Goal: Task Accomplishment & Management: Manage account settings

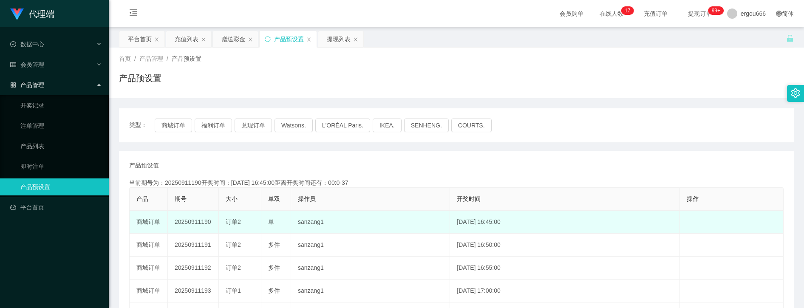
click at [767, 235] on td "编 辑 限制投注" at bounding box center [732, 245] width 104 height 23
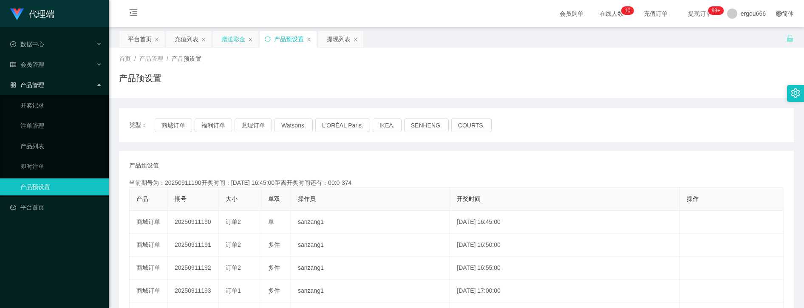
click at [232, 38] on div "赠送彩金" at bounding box center [233, 39] width 24 height 16
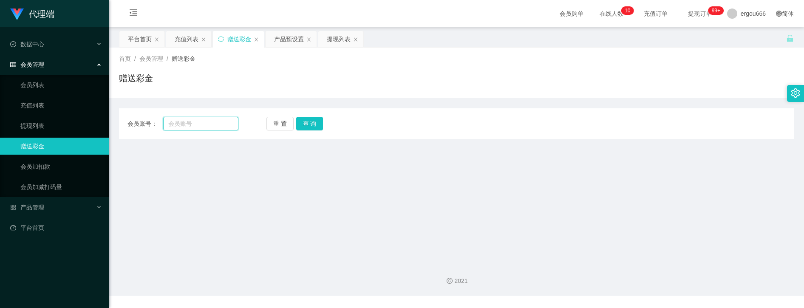
click at [184, 127] on input "text" at bounding box center [200, 124] width 75 height 14
paste input "88012103"
paste input "text"
type input "88012103"
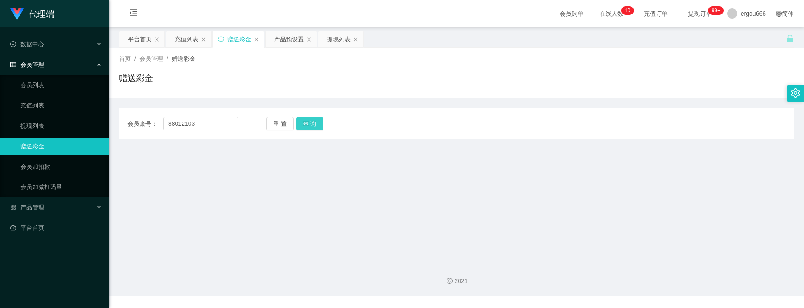
click at [318, 117] on button "查 询" at bounding box center [309, 124] width 27 height 14
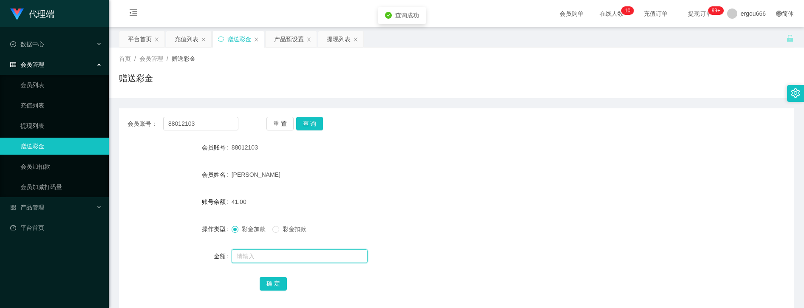
click at [252, 258] on input "text" at bounding box center [300, 256] width 136 height 14
type input "40"
click at [273, 281] on button "确 定" at bounding box center [273, 284] width 27 height 14
click at [223, 120] on input "88012103" at bounding box center [200, 124] width 75 height 14
paste input "4515825"
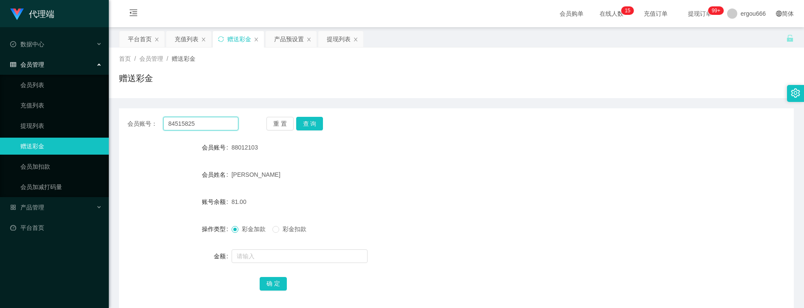
type input "84515825"
click at [316, 114] on div "会员账号： 84515825 重 置 查 询 会员账号 88012103 会员姓名 [PERSON_NAME] yen 账号余额 81.00 操作类型 彩金加…" at bounding box center [456, 209] width 675 height 202
click at [316, 119] on button "查 询" at bounding box center [309, 124] width 27 height 14
click at [266, 245] on form "会员账号 84515825 会员姓名 账号余额 0.00 操作类型 彩金加款 彩金扣款 金额 确 定" at bounding box center [456, 215] width 675 height 153
drag, startPoint x: 266, startPoint y: 245, endPoint x: 263, endPoint y: 252, distance: 8.4
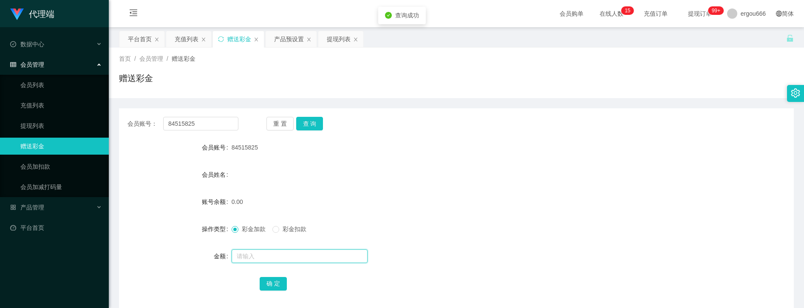
click at [263, 252] on input "text" at bounding box center [300, 256] width 136 height 14
type input "100"
click at [281, 289] on button "确 定" at bounding box center [273, 284] width 27 height 14
drag, startPoint x: 179, startPoint y: 191, endPoint x: 201, endPoint y: 161, distance: 36.8
click at [181, 191] on form "会员账号 84515825 会员姓名 账号余额 100.00 操作类型 彩金加款 彩金扣款 金额 确 定" at bounding box center [456, 215] width 675 height 153
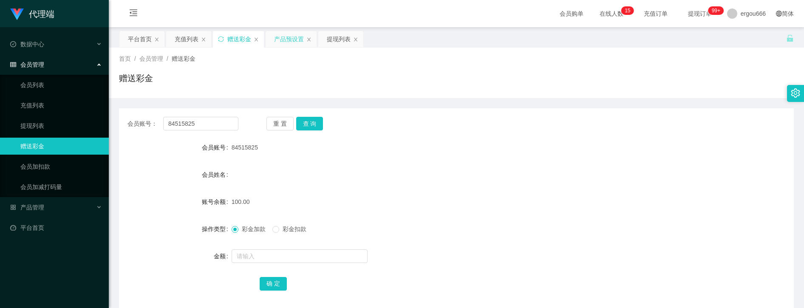
click at [288, 41] on div "产品预设置" at bounding box center [289, 39] width 30 height 16
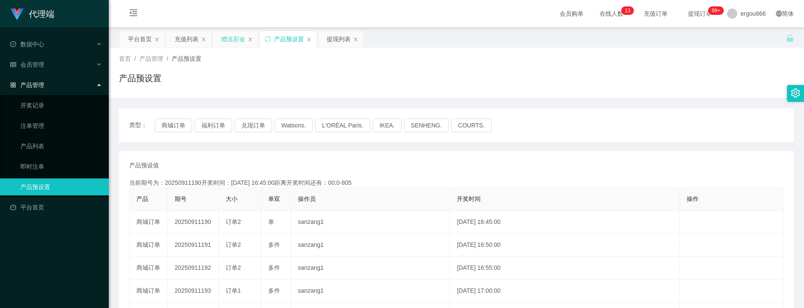
drag, startPoint x: 229, startPoint y: 30, endPoint x: 230, endPoint y: 36, distance: 6.0
click at [229, 30] on main "关闭左侧 关闭右侧 关闭其它 刷新页面 平台首页 充值列表 赠送彩金 产品预设置 提现列表 首页 / 产品管理 / 产品预设置 / 产品预设置 类型： 商城订…" at bounding box center [456, 252] width 695 height 450
click at [240, 38] on div "赠送彩金" at bounding box center [233, 39] width 24 height 16
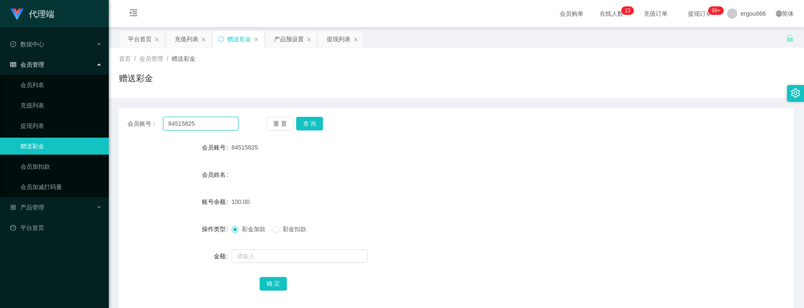
click at [214, 123] on input "84515825" at bounding box center [200, 124] width 75 height 14
paste input "8012103"
drag, startPoint x: 306, startPoint y: 123, endPoint x: 437, endPoint y: 36, distance: 156.9
click at [307, 123] on button "查 询" at bounding box center [309, 124] width 27 height 14
click at [214, 125] on input "88012103" at bounding box center [200, 124] width 75 height 14
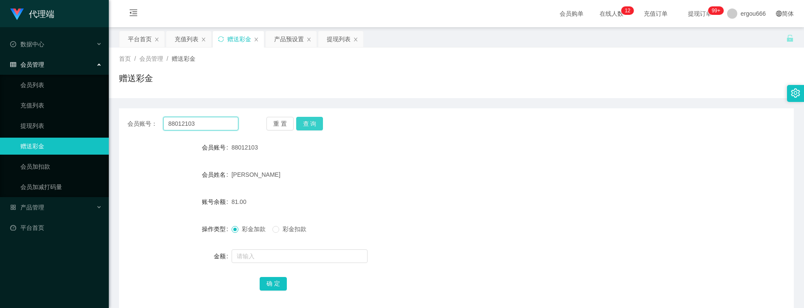
paste input "9111948"
click at [312, 121] on button "查 询" at bounding box center [309, 124] width 27 height 14
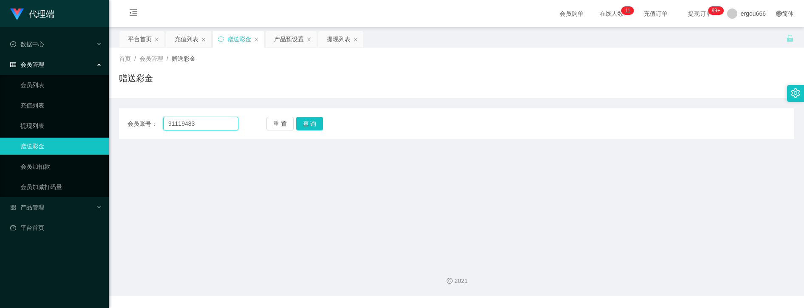
click at [224, 117] on input "91119483" at bounding box center [200, 124] width 75 height 14
paste input "[PERSON_NAME]"
click at [318, 122] on button "查 询" at bounding box center [309, 124] width 27 height 14
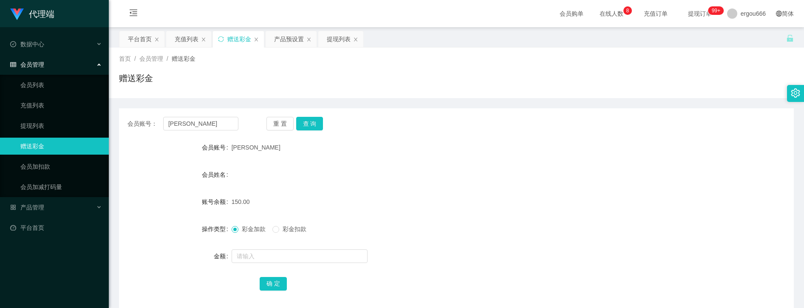
drag, startPoint x: 173, startPoint y: 168, endPoint x: 191, endPoint y: 156, distance: 21.8
click at [173, 168] on div "会员姓名" at bounding box center [175, 174] width 113 height 17
click at [218, 131] on div "会员账号： [PERSON_NAME] 重 置 查 询 会员账号 [PERSON_NAME] 会员姓名 账号余额 150.00 操作类型 彩金加款 彩金扣款 …" at bounding box center [456, 209] width 675 height 202
click at [210, 118] on input "[PERSON_NAME]" at bounding box center [200, 124] width 75 height 14
paste input "84515825"
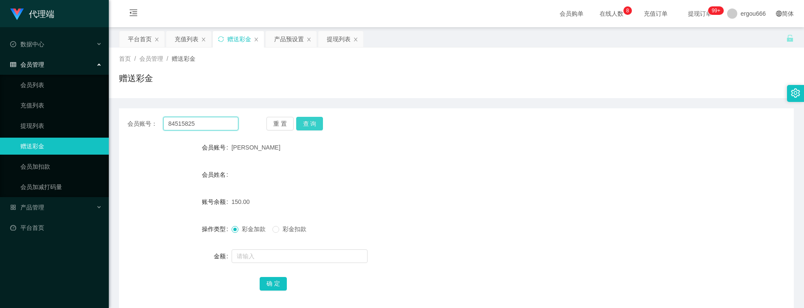
type input "84515825"
click at [306, 123] on button "查 询" at bounding box center [309, 124] width 27 height 14
click at [228, 96] on div "首页 / 会员管理 / 赠送彩金 / 赠送彩金" at bounding box center [456, 73] width 695 height 51
click at [346, 41] on div "提现列表" at bounding box center [339, 39] width 24 height 16
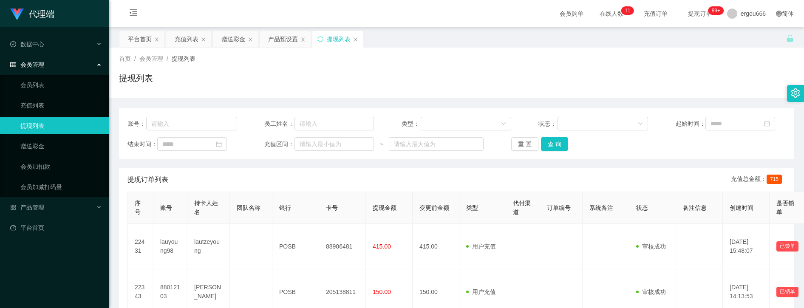
click at [546, 141] on div "账号： 员工姓名： 类型： 状态： 起始时间： 结束时间： 充值区间： ~ 重 置 查 询" at bounding box center [456, 133] width 675 height 51
click at [551, 146] on button "查 询" at bounding box center [554, 144] width 27 height 14
click at [141, 14] on icon "图标: menu-fold" at bounding box center [133, 13] width 29 height 27
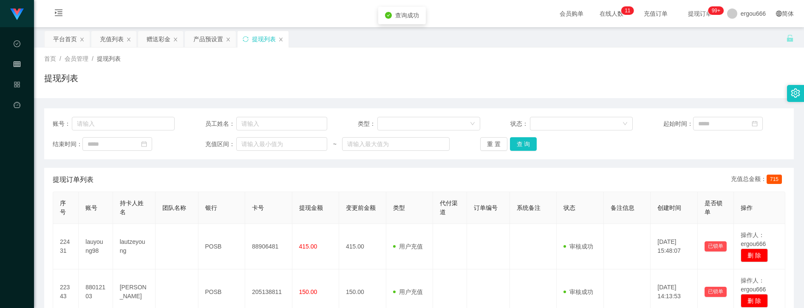
click at [526, 136] on div "账号： 员工姓名： 类型： 状态： 起始时间： 结束时间： 充值区间： ~ 重 置 查 询" at bounding box center [419, 133] width 750 height 51
click at [524, 142] on button "查 询" at bounding box center [523, 144] width 27 height 14
click at [524, 142] on div "重 置 查 询" at bounding box center [541, 144] width 122 height 14
drag, startPoint x: 524, startPoint y: 142, endPoint x: 521, endPoint y: 149, distance: 7.8
click at [521, 149] on button "查 询" at bounding box center [523, 144] width 27 height 14
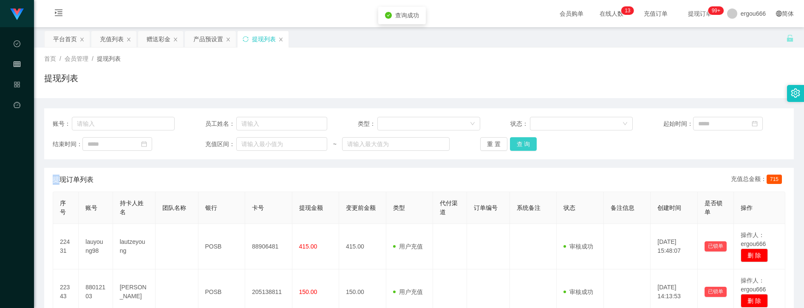
click at [523, 145] on button "查 询" at bounding box center [523, 144] width 27 height 14
click at [388, 99] on div "账号： 员工姓名： 类型： 状态： 起始时间： 结束时间： 充值区间： ~ 重 置 查 询 提现订单列表 充值总金额： 715 序号 账号 持卡人姓名 团队名…" at bounding box center [419, 242] width 750 height 289
click at [528, 146] on button "查 询" at bounding box center [523, 144] width 27 height 14
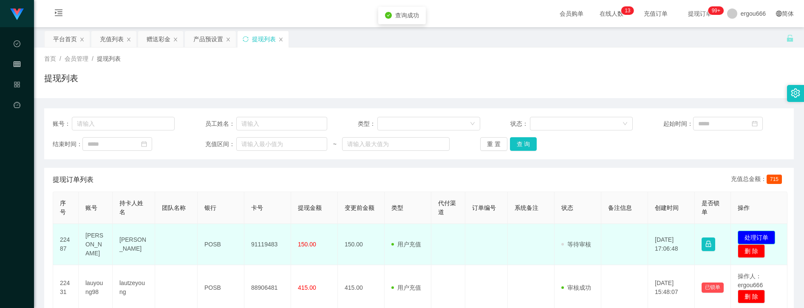
click at [758, 232] on button "处理订单" at bounding box center [756, 238] width 37 height 14
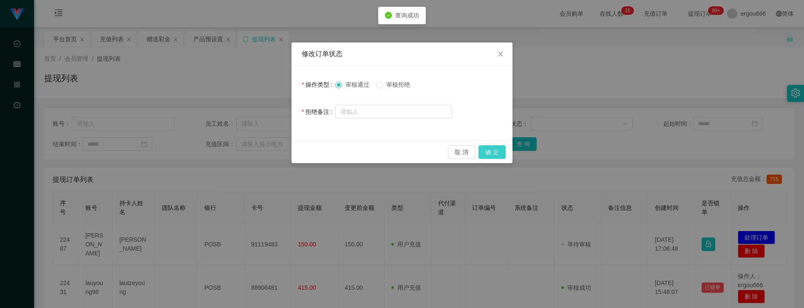
click at [493, 152] on button "确 定" at bounding box center [491, 152] width 27 height 14
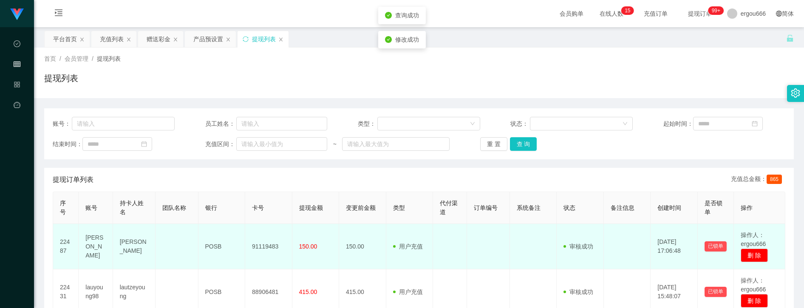
click at [248, 230] on td "91119483" at bounding box center [268, 246] width 47 height 45
click at [269, 251] on td "91119483" at bounding box center [268, 246] width 47 height 45
click at [269, 250] on td "91119483" at bounding box center [268, 246] width 47 height 45
drag, startPoint x: 269, startPoint y: 250, endPoint x: 254, endPoint y: 250, distance: 15.3
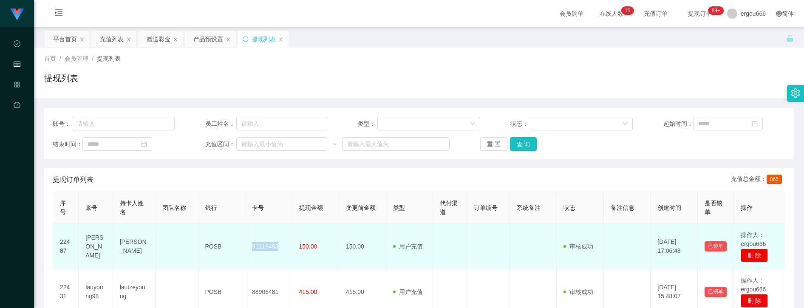
click at [254, 250] on td "91119483" at bounding box center [268, 246] width 47 height 45
click at [258, 245] on td "91119483" at bounding box center [268, 246] width 47 height 45
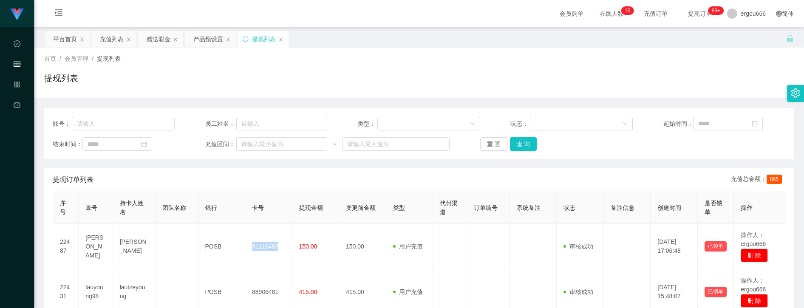
copy td "91119483"
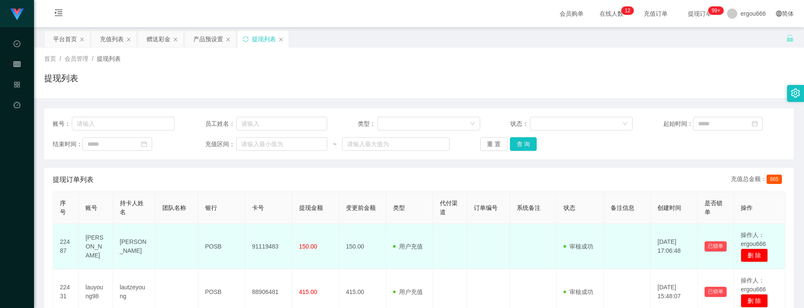
click at [472, 266] on td at bounding box center [488, 246] width 42 height 45
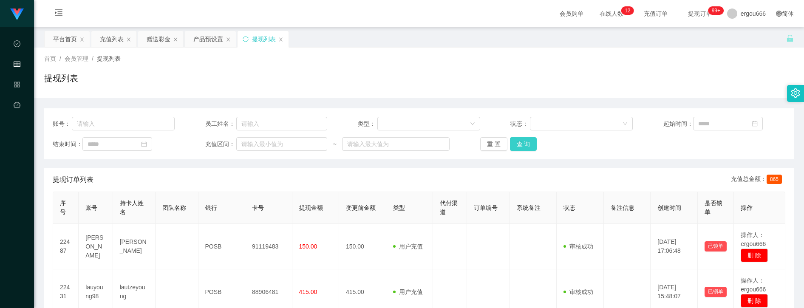
click at [528, 143] on button "查 询" at bounding box center [523, 144] width 27 height 14
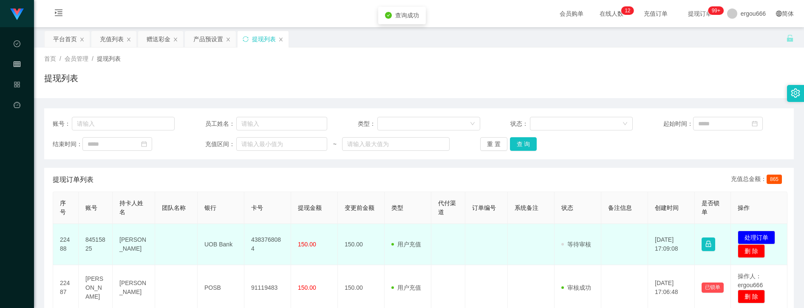
click at [265, 249] on td "4383768084" at bounding box center [267, 244] width 47 height 41
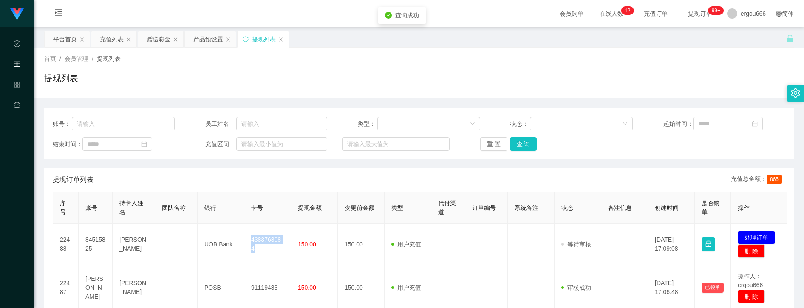
copy td "4383768084"
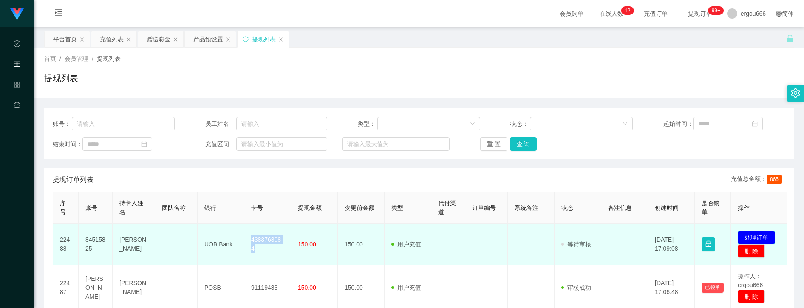
click at [769, 241] on button "处理订单" at bounding box center [756, 238] width 37 height 14
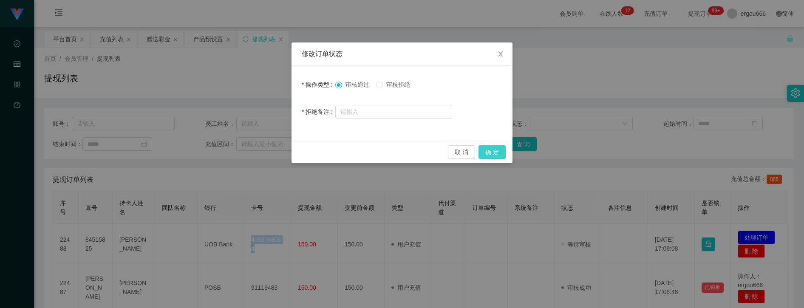
click at [501, 151] on button "确 定" at bounding box center [491, 152] width 27 height 14
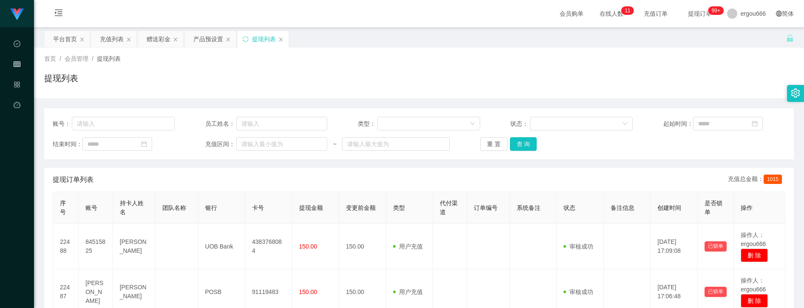
click at [275, 60] on div "首页 / 会员管理 / 提现列表 /" at bounding box center [419, 58] width 750 height 9
click at [167, 36] on div "赠送彩金" at bounding box center [159, 39] width 24 height 16
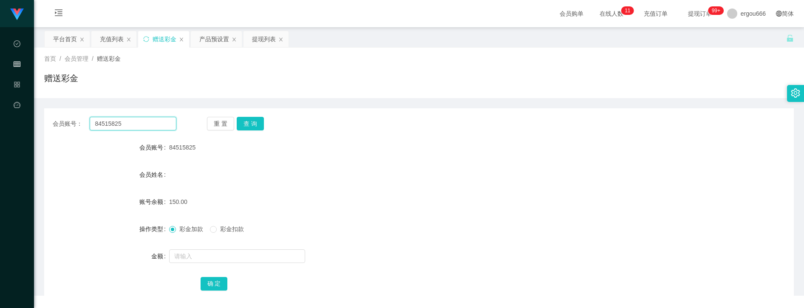
click at [117, 122] on input "84515825" at bounding box center [133, 124] width 86 height 14
drag, startPoint x: 250, startPoint y: 123, endPoint x: 241, endPoint y: 140, distance: 19.6
click at [250, 123] on button "查 询" at bounding box center [250, 124] width 27 height 14
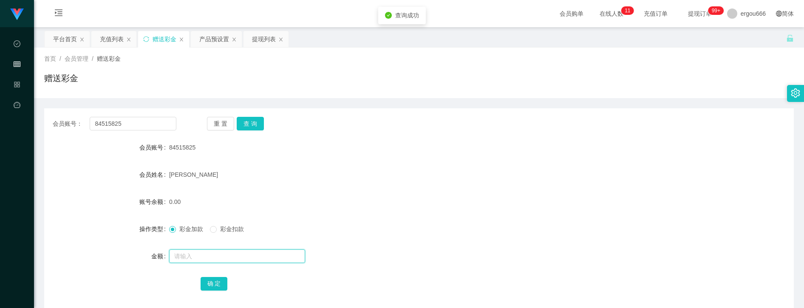
click at [186, 262] on input "text" at bounding box center [237, 256] width 136 height 14
type input "88"
click at [216, 279] on button "确 定" at bounding box center [214, 284] width 27 height 14
click at [142, 130] on div "会员账号： 84515825 重 置 查 询 会员账号 84515825 会员姓名 [PERSON_NAME] HOE 账号余额 88.00 操作类型 彩金加…" at bounding box center [419, 209] width 750 height 202
click at [152, 121] on input "84515825" at bounding box center [133, 124] width 86 height 14
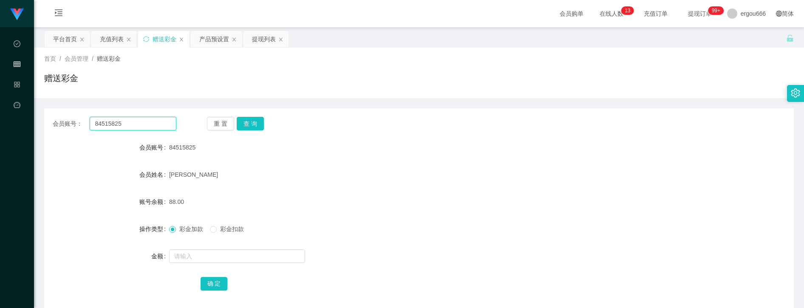
paste input "[PERSON_NAME]"
type input "[PERSON_NAME]"
drag, startPoint x: 262, startPoint y: 125, endPoint x: 261, endPoint y: 143, distance: 17.9
click at [262, 125] on button "查 询" at bounding box center [250, 124] width 27 height 14
click at [210, 258] on input "text" at bounding box center [237, 256] width 136 height 14
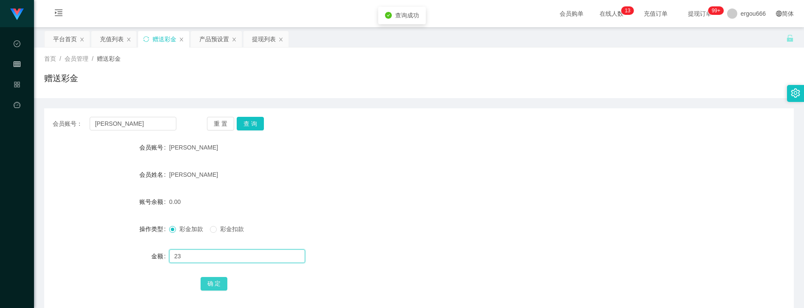
type input "23"
click at [209, 289] on button "确 定" at bounding box center [214, 284] width 27 height 14
click at [269, 41] on div "提现列表" at bounding box center [264, 39] width 24 height 16
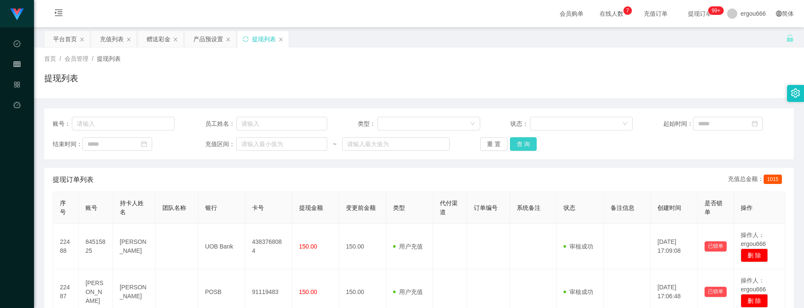
click at [527, 142] on button "查 询" at bounding box center [523, 144] width 27 height 14
click at [498, 154] on div "账号： 员工姓名： 类型： 状态： 起始时间： 结束时间： 充值区间： ~ 重 置 查 询" at bounding box center [419, 133] width 750 height 51
click at [507, 152] on div "账号： 员工姓名： 类型： 状态： 起始时间： 结束时间： 充值区间： ~ 重 置 查 询" at bounding box center [419, 133] width 750 height 51
click at [523, 146] on button "查 询" at bounding box center [523, 144] width 27 height 14
click at [523, 146] on div "重 置 查 询" at bounding box center [541, 144] width 122 height 14
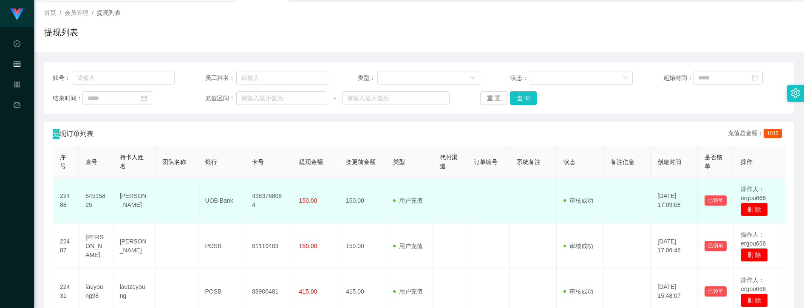
scroll to position [215, 0]
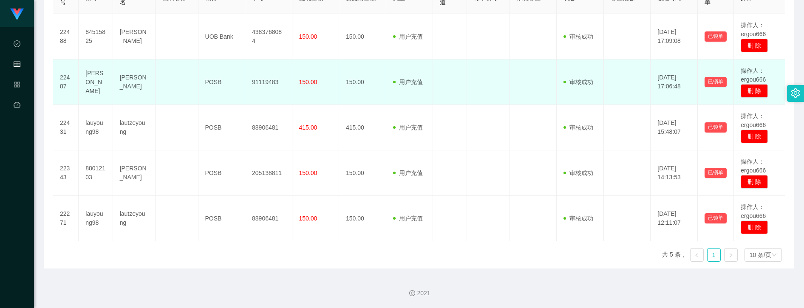
click at [415, 89] on td "用户充值 人工扣款" at bounding box center [409, 81] width 47 height 45
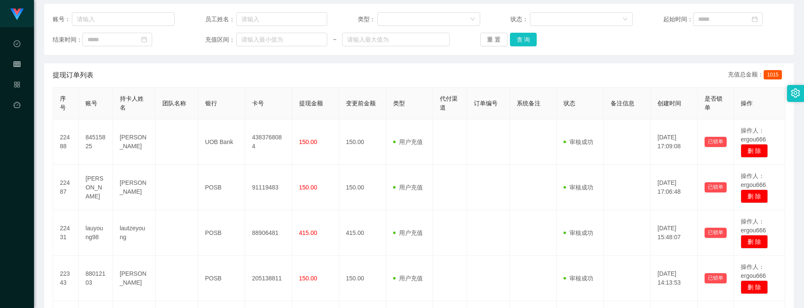
scroll to position [0, 0]
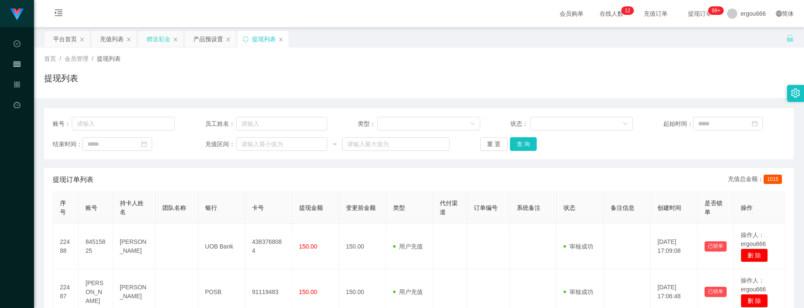
click at [161, 42] on div "赠送彩金" at bounding box center [159, 39] width 24 height 16
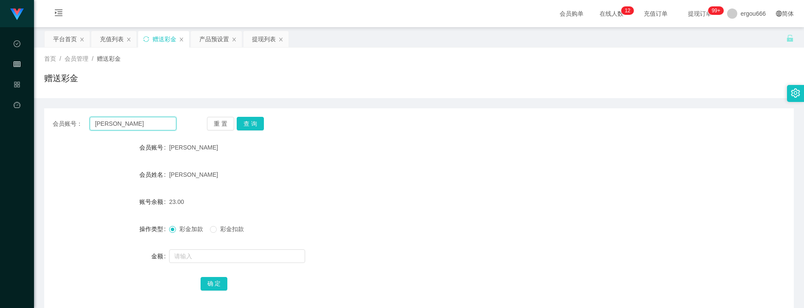
click at [147, 120] on input "[PERSON_NAME]" at bounding box center [133, 124] width 86 height 14
drag, startPoint x: 249, startPoint y: 123, endPoint x: 243, endPoint y: 137, distance: 14.7
click at [249, 123] on button "查 询" at bounding box center [250, 124] width 27 height 14
click at [194, 258] on input "text" at bounding box center [237, 256] width 136 height 14
type input "40"
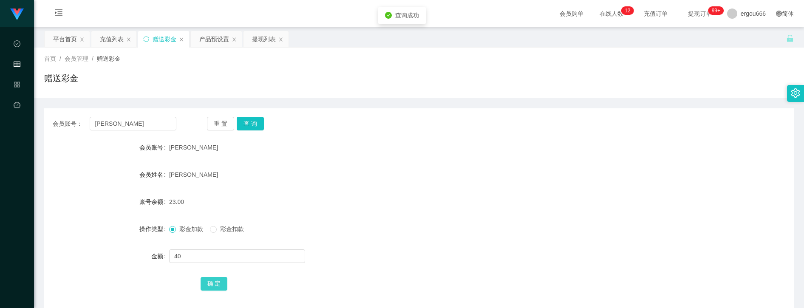
drag, startPoint x: 226, startPoint y: 284, endPoint x: 241, endPoint y: 255, distance: 31.9
click at [226, 283] on div "确 定" at bounding box center [419, 283] width 437 height 17
click at [220, 283] on button "确 定" at bounding box center [214, 284] width 27 height 14
click at [264, 36] on div "提现列表" at bounding box center [264, 39] width 24 height 16
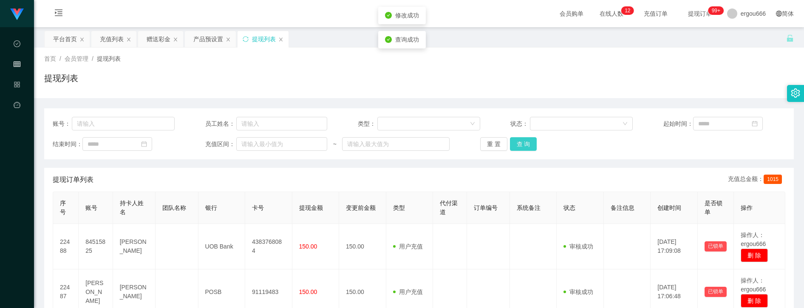
click at [524, 147] on button "查 询" at bounding box center [523, 144] width 27 height 14
drag, startPoint x: 365, startPoint y: 210, endPoint x: 366, endPoint y: 195, distance: 15.3
click at [365, 210] on span "变更前金额" at bounding box center [361, 207] width 30 height 7
click at [524, 150] on button "查 询" at bounding box center [523, 144] width 27 height 14
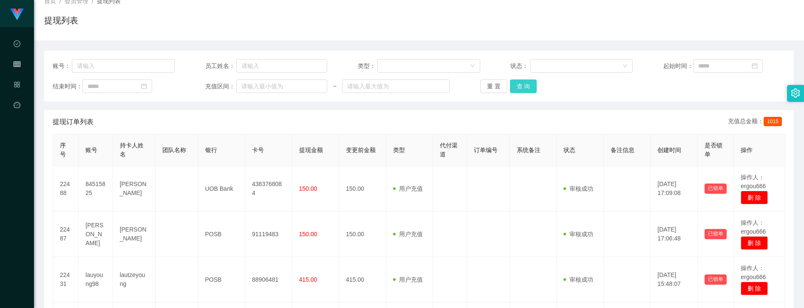
scroll to position [57, 0]
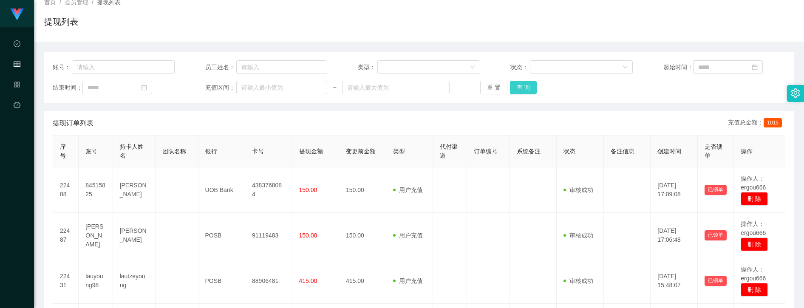
click at [516, 88] on button "查 询" at bounding box center [523, 88] width 27 height 14
click at [521, 85] on button "查 询" at bounding box center [523, 88] width 27 height 14
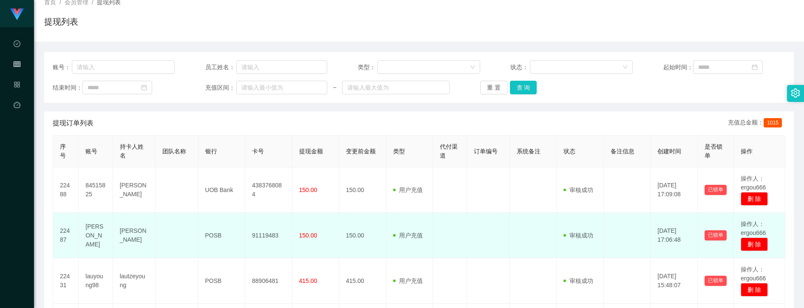
click at [299, 239] on span "150.00" at bounding box center [308, 235] width 18 height 7
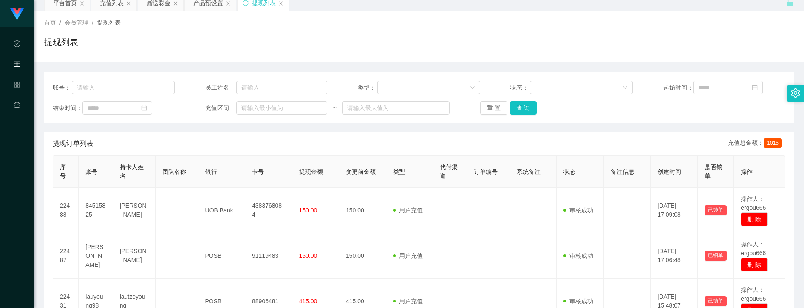
scroll to position [0, 0]
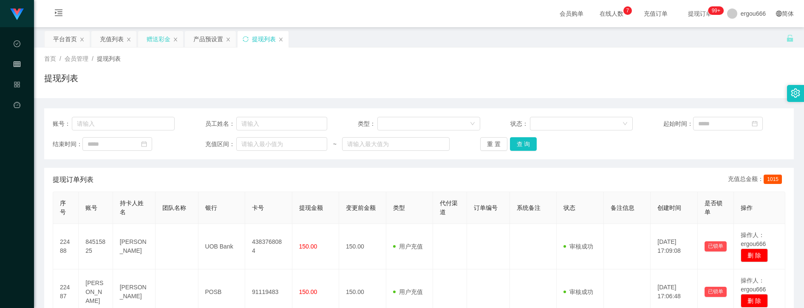
click at [159, 34] on div "赠送彩金" at bounding box center [159, 39] width 24 height 16
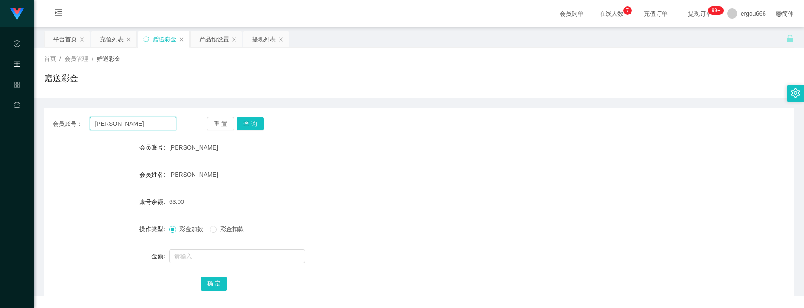
click at [156, 122] on input "[PERSON_NAME]" at bounding box center [133, 124] width 86 height 14
paste input "84515825"
type input "84515825"
click at [250, 123] on button "查 询" at bounding box center [250, 124] width 27 height 14
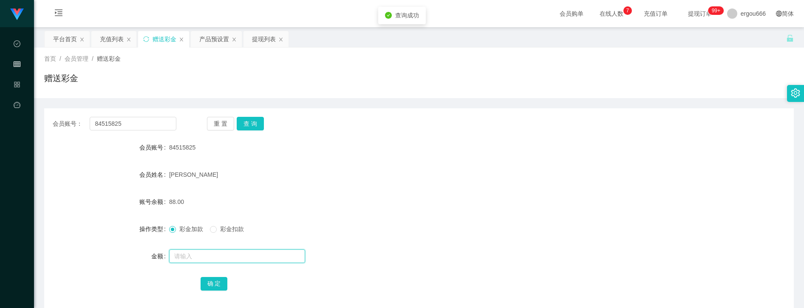
click at [218, 250] on input "text" at bounding box center [237, 256] width 136 height 14
type input "40"
click at [212, 280] on button "确 定" at bounding box center [214, 284] width 27 height 14
click at [425, 243] on form "会员账号 84515825 会员姓名 [PERSON_NAME] HOE 账号余额 128.00 操作类型 彩金加款 彩金扣款 金额 确 定" at bounding box center [419, 215] width 750 height 153
click at [259, 45] on div "提现列表" at bounding box center [264, 39] width 24 height 16
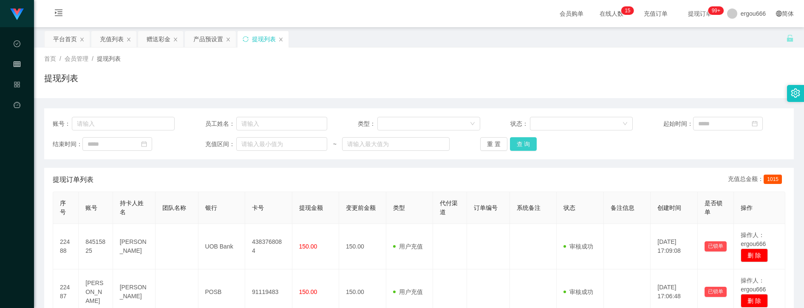
click at [522, 144] on button "查 询" at bounding box center [523, 144] width 27 height 14
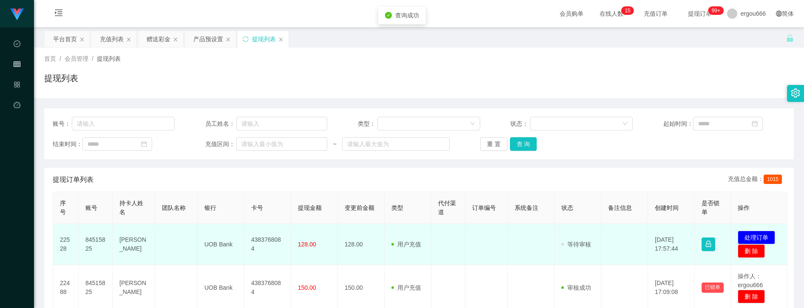
click at [269, 247] on td "4383768084" at bounding box center [267, 244] width 47 height 41
copy td "4383768084"
click at [764, 240] on button "处理订单" at bounding box center [756, 238] width 37 height 14
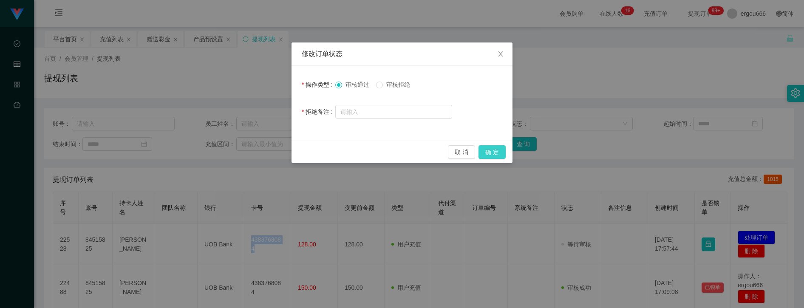
drag, startPoint x: 494, startPoint y: 150, endPoint x: 503, endPoint y: 150, distance: 9.3
click at [496, 150] on button "确 定" at bounding box center [491, 152] width 27 height 14
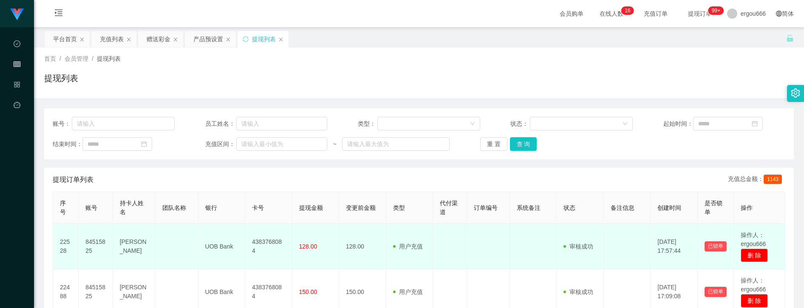
click at [101, 244] on td "84515825" at bounding box center [96, 246] width 34 height 45
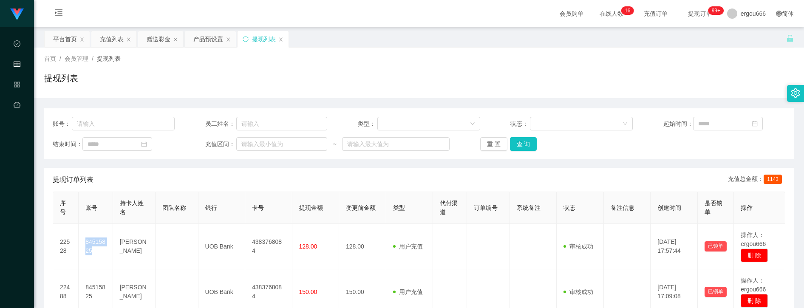
copy td "84515825"
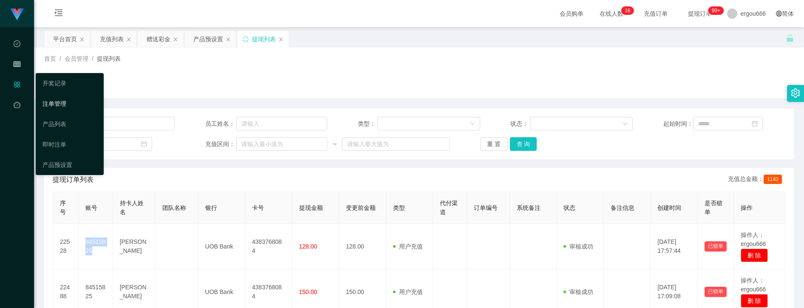
click at [44, 100] on link "注单管理" at bounding box center [69, 103] width 54 height 17
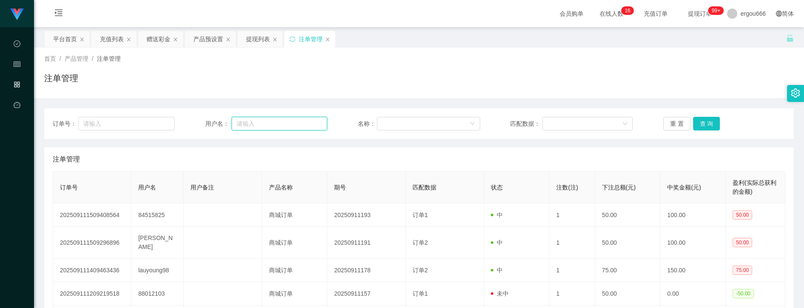
click at [325, 123] on input "text" at bounding box center [280, 124] width 96 height 14
paste input "84515825"
type input "84515825"
click at [705, 128] on button "查 询" at bounding box center [706, 124] width 27 height 14
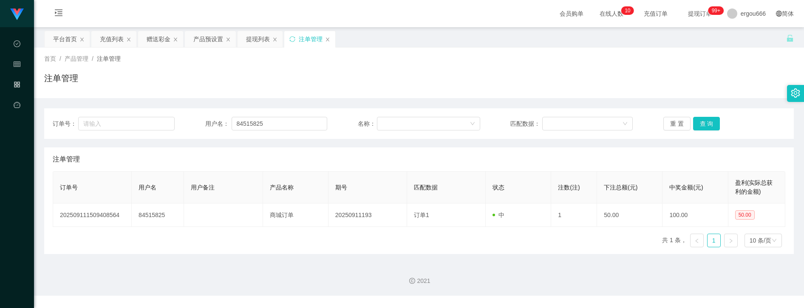
drag, startPoint x: 226, startPoint y: 80, endPoint x: 213, endPoint y: 64, distance: 20.8
click at [226, 80] on div "注单管理" at bounding box center [419, 82] width 750 height 20
click at [156, 34] on div "赠送彩金" at bounding box center [159, 39] width 24 height 16
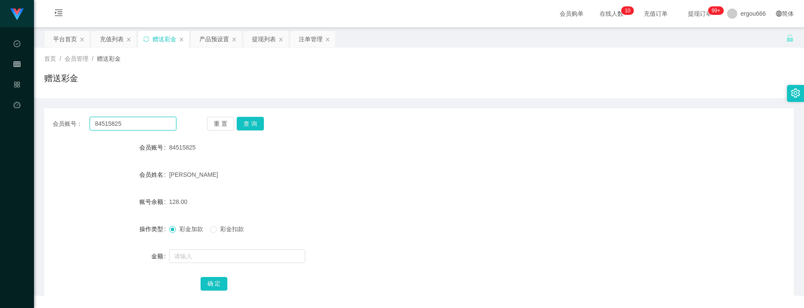
click at [144, 121] on input "84515825" at bounding box center [133, 124] width 86 height 14
paste input "8012103"
type input "88012103"
click at [240, 121] on button "查 询" at bounding box center [250, 124] width 27 height 14
click at [215, 253] on input "text" at bounding box center [237, 256] width 136 height 14
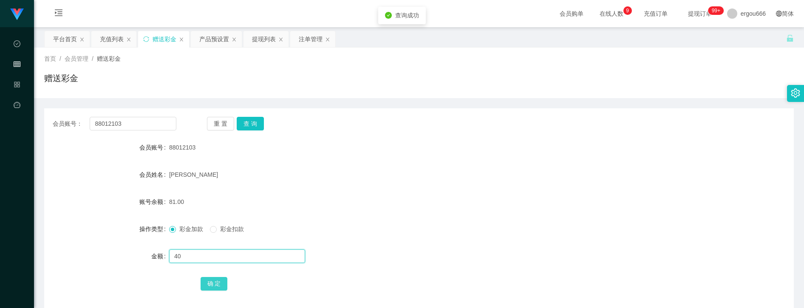
type input "40"
click at [219, 281] on button "确 定" at bounding box center [214, 284] width 27 height 14
click at [147, 122] on input "88012103" at bounding box center [133, 124] width 86 height 14
paste input "lauyoung98"
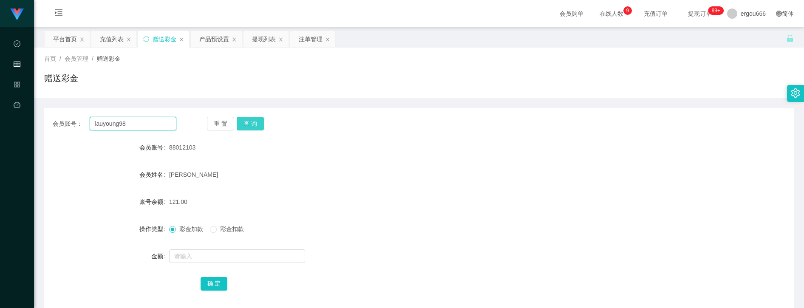
type input "lauyoung98"
click at [256, 126] on button "查 询" at bounding box center [250, 124] width 27 height 14
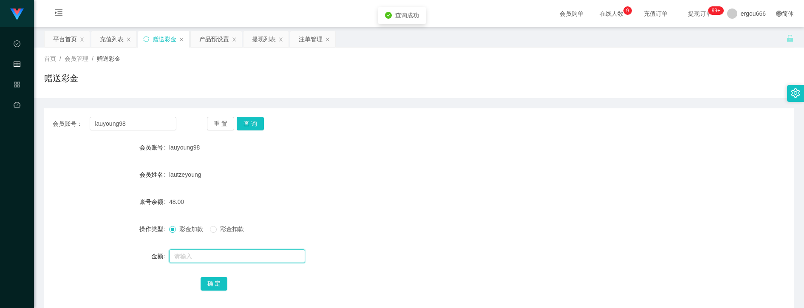
click at [204, 254] on input "text" at bounding box center [237, 256] width 136 height 14
type input "40"
click at [212, 279] on button "确 定" at bounding box center [214, 284] width 27 height 14
click at [315, 42] on div "注单管理" at bounding box center [311, 39] width 24 height 16
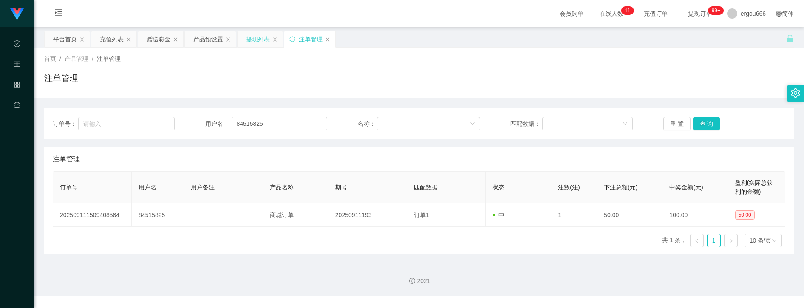
click at [254, 39] on div "提现列表" at bounding box center [258, 39] width 24 height 16
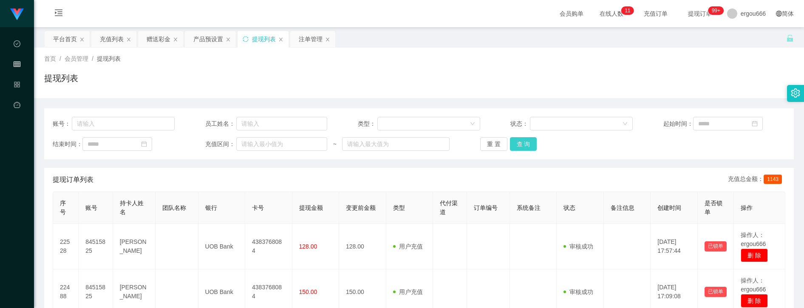
click at [515, 138] on button "查 询" at bounding box center [523, 144] width 27 height 14
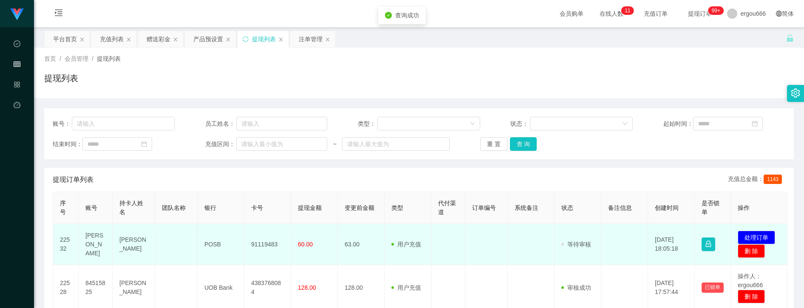
click at [272, 246] on td "91119483" at bounding box center [267, 244] width 47 height 41
copy td "91119483"
click at [755, 237] on button "处理订单" at bounding box center [756, 238] width 37 height 14
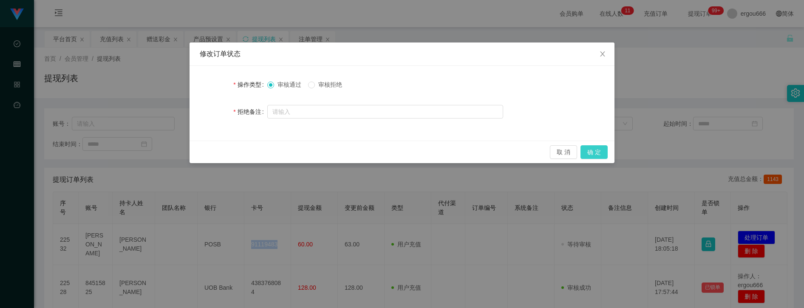
click at [587, 155] on button "确 定" at bounding box center [593, 152] width 27 height 14
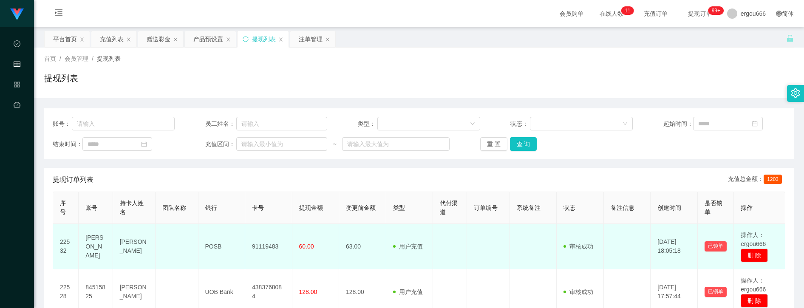
click at [133, 252] on td "[PERSON_NAME]" at bounding box center [134, 246] width 42 height 45
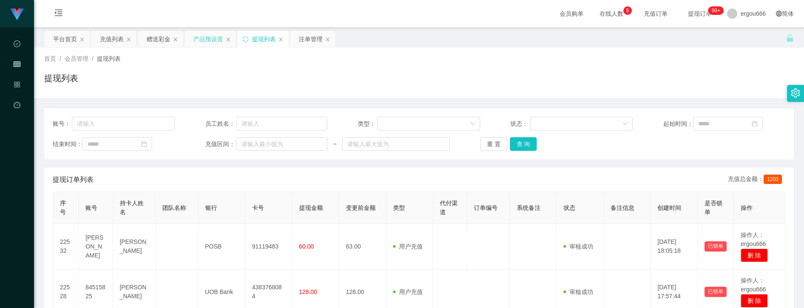
click at [203, 38] on div "产品预设置" at bounding box center [208, 39] width 30 height 16
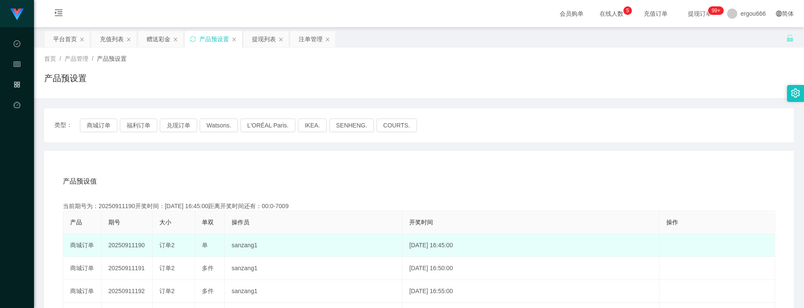
click at [378, 243] on td "sanzang1" at bounding box center [314, 245] width 178 height 23
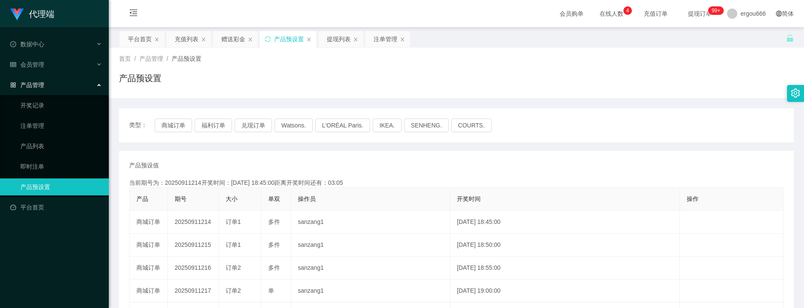
click at [430, 191] on th "操作员" at bounding box center [370, 199] width 159 height 23
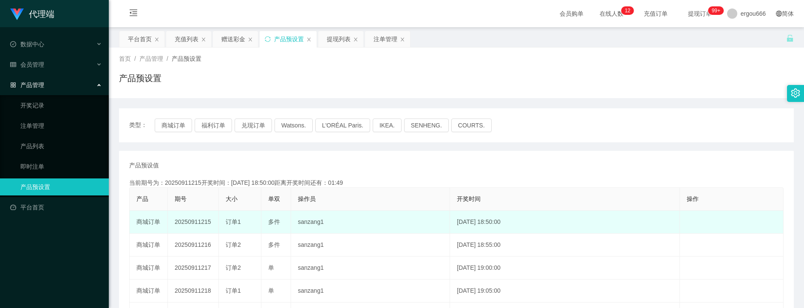
click at [215, 218] on td "20250911215" at bounding box center [193, 222] width 51 height 23
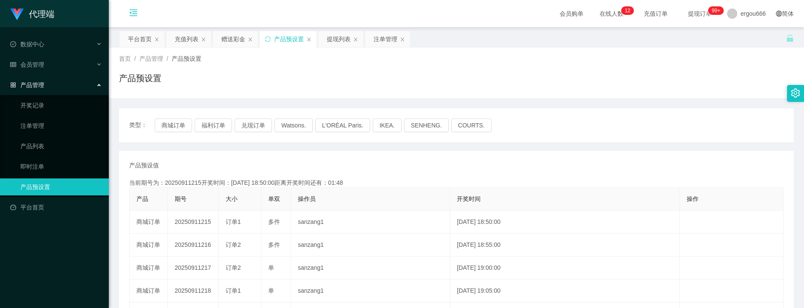
click at [127, 8] on icon "图标: menu-fold" at bounding box center [133, 13] width 29 height 27
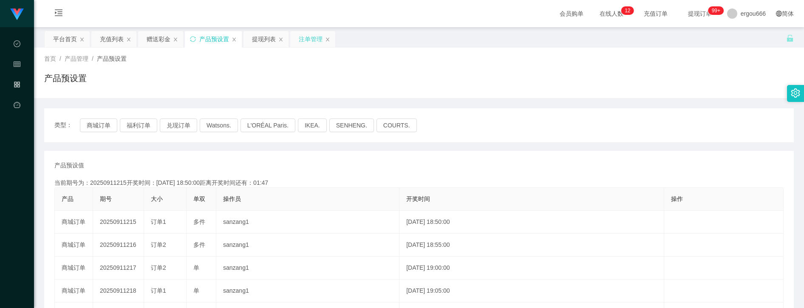
click at [303, 45] on div "注单管理" at bounding box center [311, 39] width 24 height 16
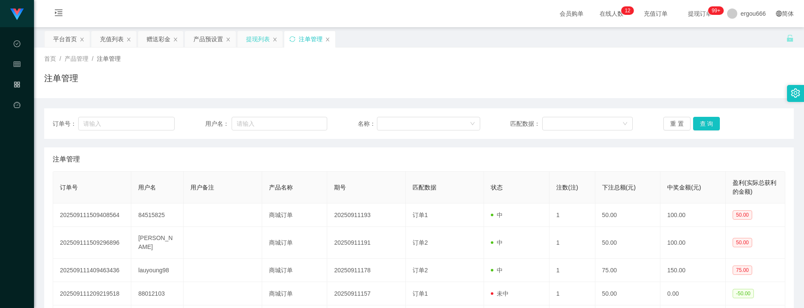
click at [253, 36] on div "提现列表" at bounding box center [258, 39] width 24 height 16
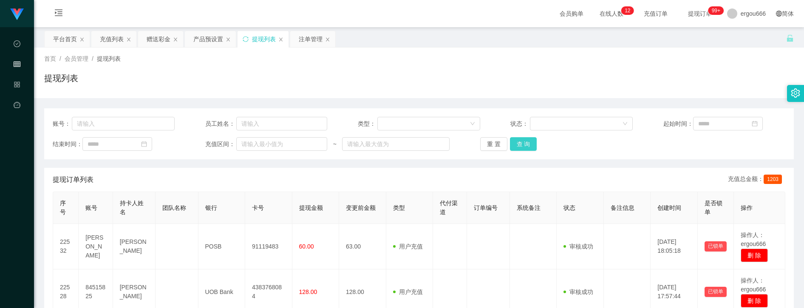
click at [526, 140] on button "查 询" at bounding box center [523, 144] width 27 height 14
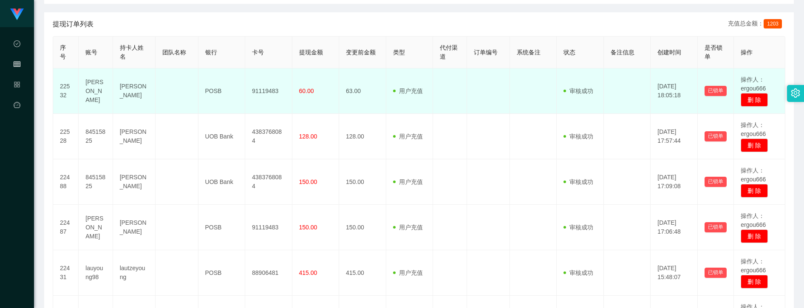
scroll to position [140, 0]
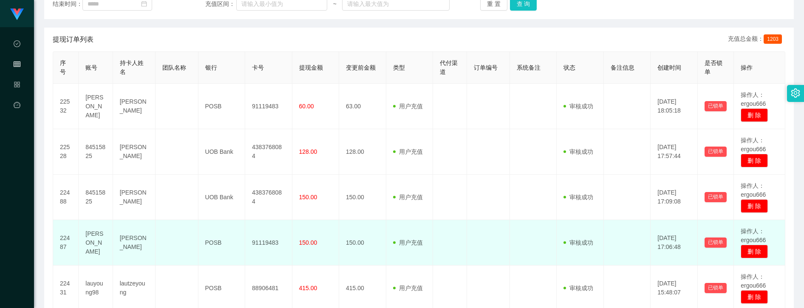
click at [420, 233] on td "用户充值 人工扣款" at bounding box center [409, 242] width 47 height 45
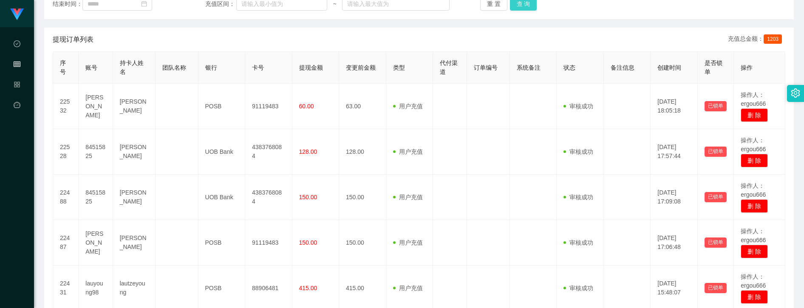
click at [512, 2] on button "查 询" at bounding box center [523, 4] width 27 height 14
click at [520, 3] on button "查 询" at bounding box center [523, 4] width 27 height 14
click at [520, 3] on div "重 置 查 询" at bounding box center [541, 4] width 122 height 14
click at [520, 3] on button "查 询" at bounding box center [523, 4] width 27 height 14
click at [98, 82] on th "账号" at bounding box center [96, 68] width 34 height 32
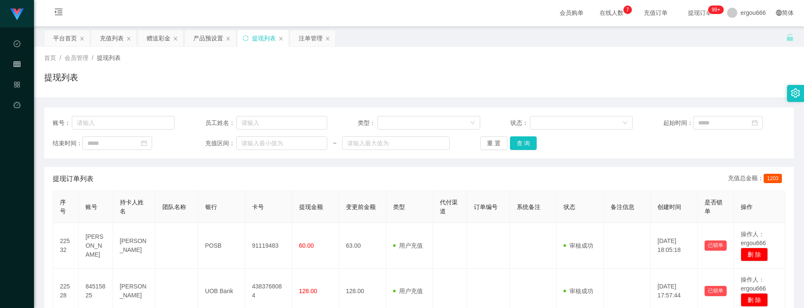
scroll to position [0, 0]
click at [252, 118] on input "text" at bounding box center [281, 124] width 91 height 14
click at [174, 36] on div "赠送彩金" at bounding box center [160, 39] width 45 height 16
click at [159, 40] on div "赠送彩金" at bounding box center [159, 39] width 24 height 16
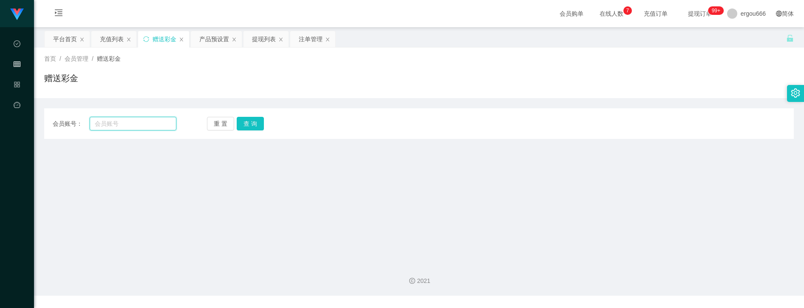
click at [144, 118] on input "text" at bounding box center [133, 124] width 86 height 14
paste input "[PERSON_NAME]"
click at [237, 126] on button "查 询" at bounding box center [250, 124] width 27 height 14
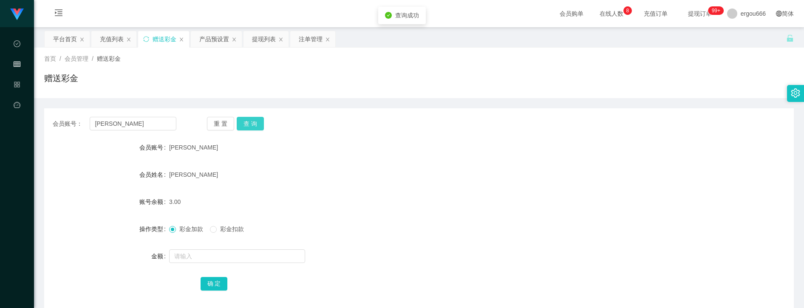
click at [250, 120] on button "查 询" at bounding box center [250, 124] width 27 height 14
click at [179, 172] on span "[PERSON_NAME]" at bounding box center [193, 174] width 49 height 7
click at [140, 118] on input "[PERSON_NAME]" at bounding box center [133, 124] width 86 height 14
paste input "lauyoung98"
type input "lauyoung98"
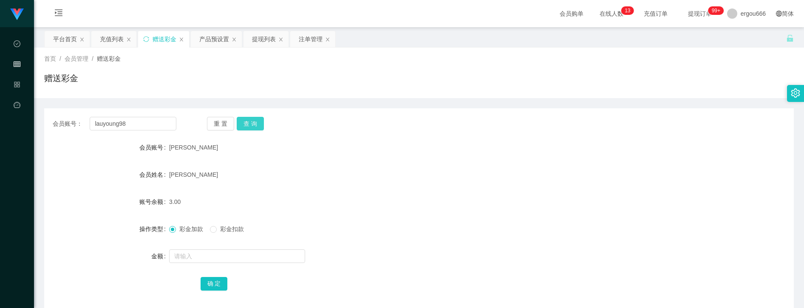
click at [262, 122] on div "重 置 查 询" at bounding box center [269, 124] width 124 height 14
click at [249, 127] on button "查 询" at bounding box center [250, 124] width 27 height 14
drag, startPoint x: 202, startPoint y: 244, endPoint x: 202, endPoint y: 250, distance: 5.9
click at [202, 245] on form "会员账号 lauyoung98 会员姓名 lautzeyoung 账号余额 88.00 操作类型 彩金加款 彩金扣款 金额 确 定" at bounding box center [419, 215] width 750 height 153
click at [202, 252] on input "text" at bounding box center [237, 256] width 136 height 14
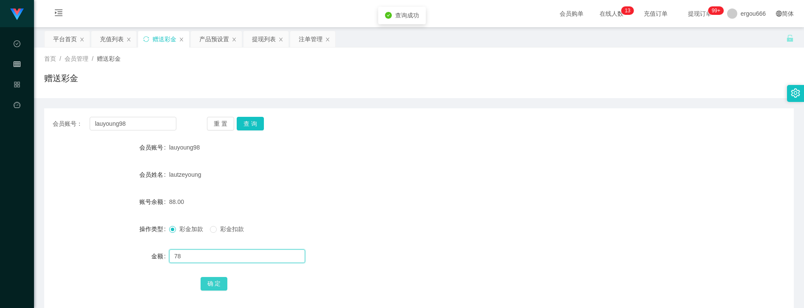
type input "78"
click at [215, 282] on button "确 定" at bounding box center [214, 284] width 27 height 14
drag, startPoint x: 119, startPoint y: 131, endPoint x: 142, endPoint y: 123, distance: 24.3
click at [122, 131] on div "会员账号： lauyoung98 重 置 查 询 会员账号 lauyoung98 会员姓名 lautzeyoung 账号余额 166.00 操作类型 彩金加款…" at bounding box center [419, 209] width 750 height 202
drag, startPoint x: 317, startPoint y: 36, endPoint x: 312, endPoint y: 37, distance: 4.8
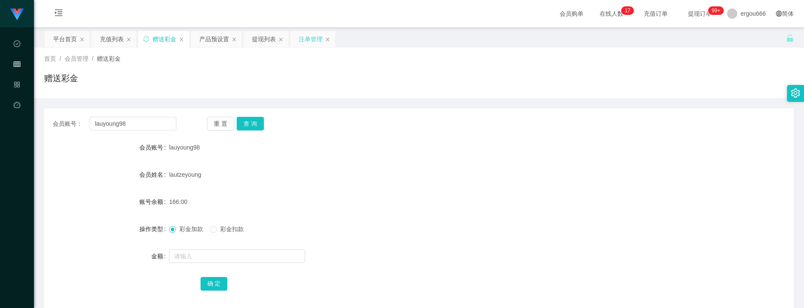
click at [317, 36] on div "注单管理" at bounding box center [311, 39] width 24 height 16
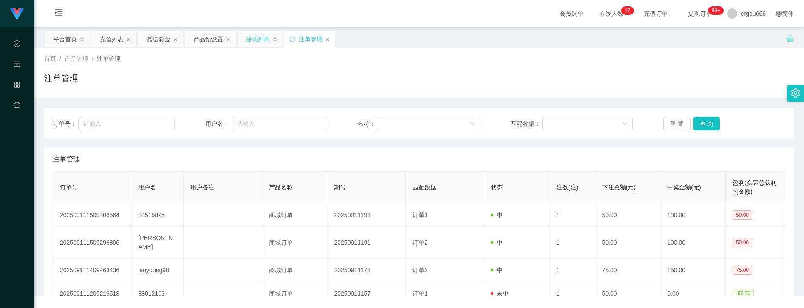
click at [267, 38] on div "提现列表" at bounding box center [258, 39] width 24 height 16
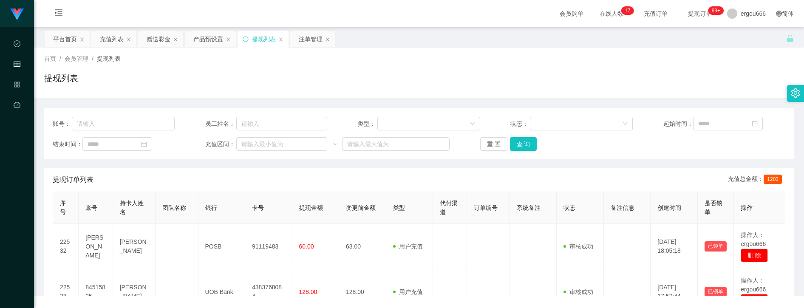
click at [599, 216] on th "状态" at bounding box center [580, 208] width 47 height 32
click at [516, 144] on button "查 询" at bounding box center [523, 144] width 27 height 14
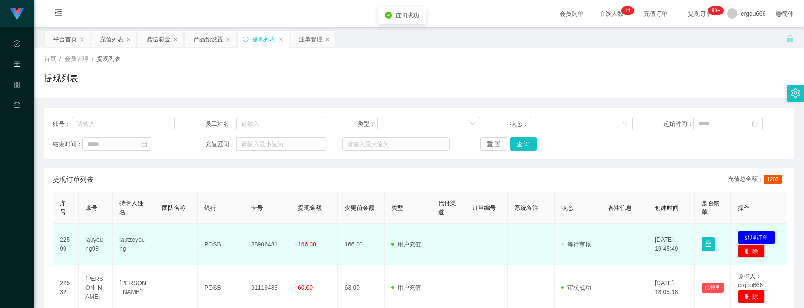
click at [764, 238] on button "处理订单" at bounding box center [756, 238] width 37 height 14
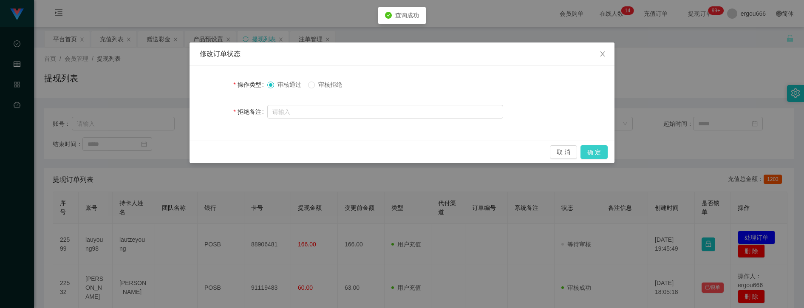
click at [592, 158] on button "确 定" at bounding box center [593, 152] width 27 height 14
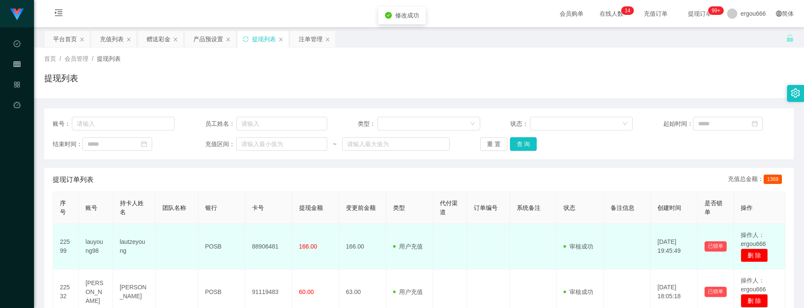
click at [261, 245] on td "88906481" at bounding box center [268, 246] width 47 height 45
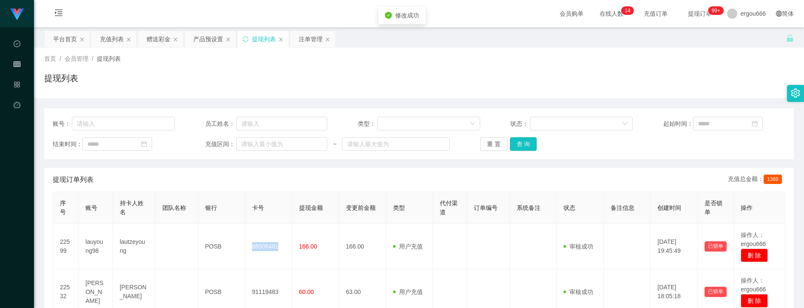
copy td "88906481"
drag, startPoint x: 746, startPoint y: 81, endPoint x: 742, endPoint y: 71, distance: 11.2
click at [746, 81] on div "提现列表" at bounding box center [419, 82] width 750 height 20
drag, startPoint x: 752, startPoint y: 85, endPoint x: 719, endPoint y: 57, distance: 43.7
click at [752, 85] on div "提现列表" at bounding box center [419, 82] width 750 height 20
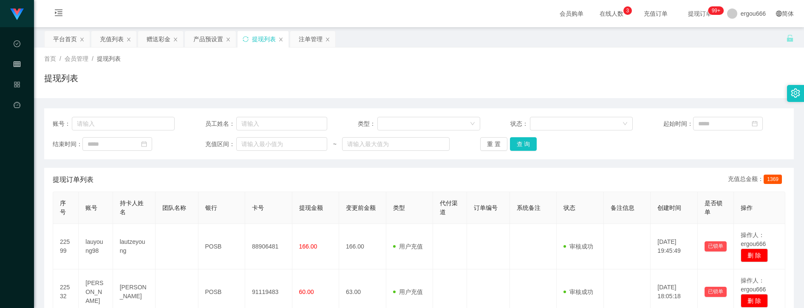
drag, startPoint x: 582, startPoint y: 266, endPoint x: 499, endPoint y: 221, distance: 94.5
click at [582, 266] on td "审核驳回 审核成功 等待审核" at bounding box center [580, 246] width 47 height 45
click at [525, 142] on button "查 询" at bounding box center [523, 144] width 27 height 14
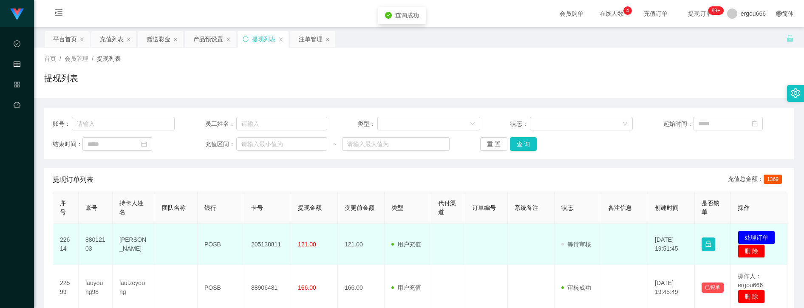
click at [272, 239] on td "205138811" at bounding box center [267, 244] width 47 height 41
click at [272, 241] on td "205138811" at bounding box center [267, 244] width 47 height 41
copy td "205138811"
click at [762, 237] on button "处理订单" at bounding box center [756, 238] width 37 height 14
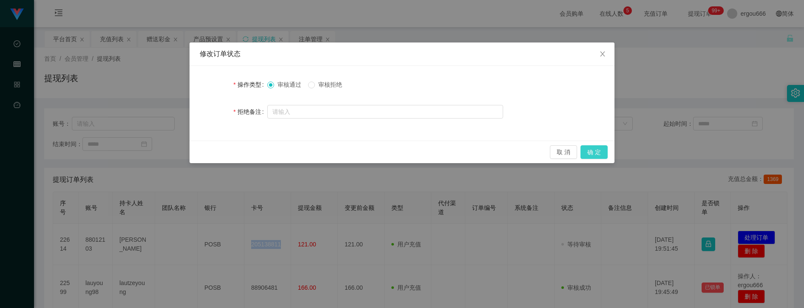
click at [600, 150] on button "确 定" at bounding box center [593, 152] width 27 height 14
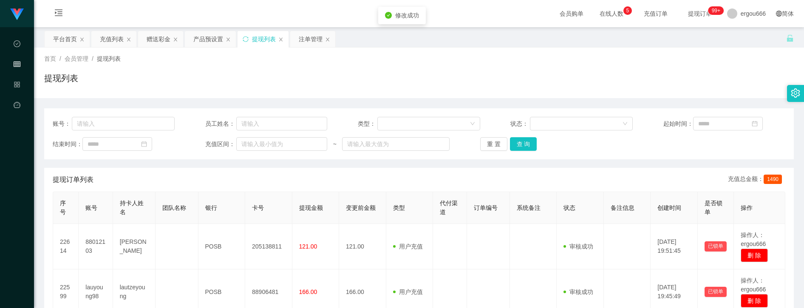
click at [670, 85] on div "提现列表" at bounding box center [419, 82] width 750 height 20
